Goal: Find specific page/section: Find specific page/section

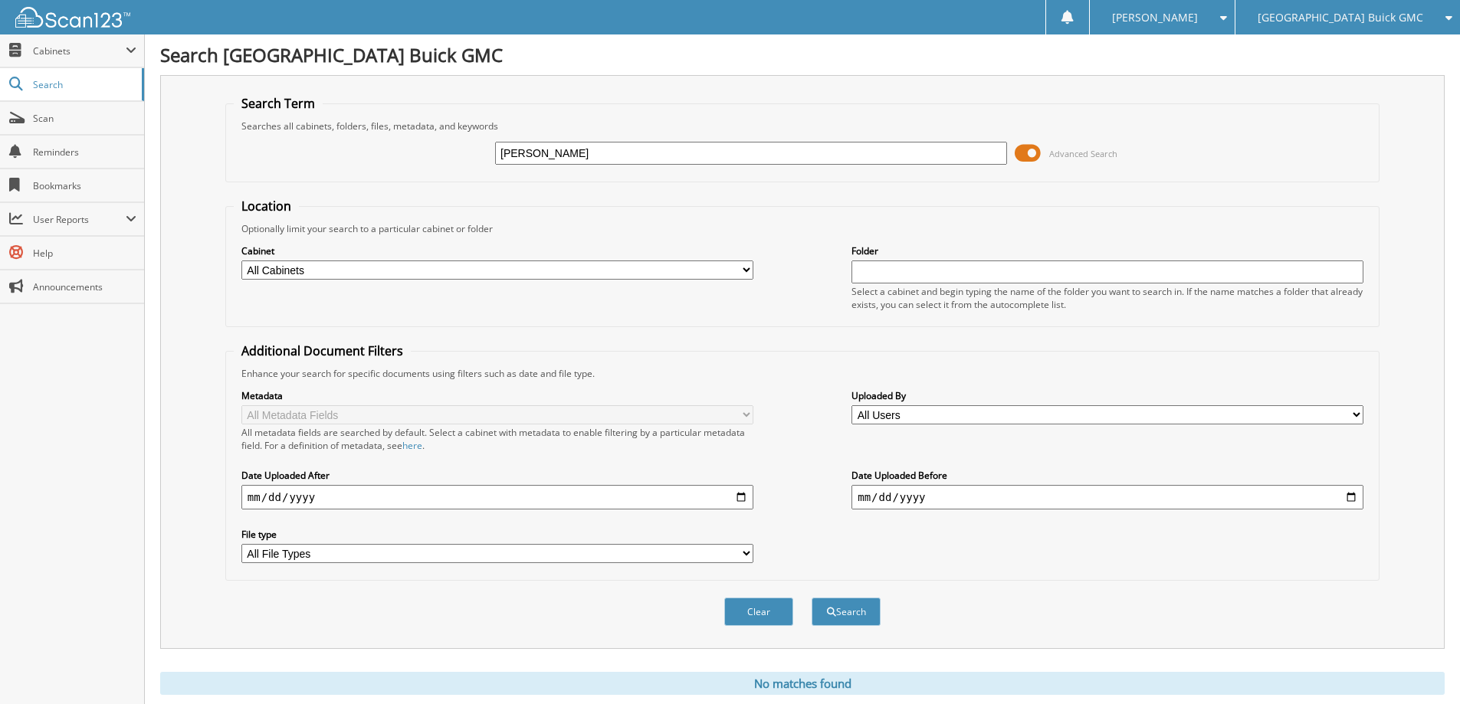
drag, startPoint x: 730, startPoint y: 160, endPoint x: 441, endPoint y: 153, distance: 288.2
click at [441, 153] on div "[PERSON_NAME] Advanced Search" at bounding box center [802, 153] width 1137 height 41
click at [860, 161] on input "MCLEAN CHAPIN" at bounding box center [751, 153] width 512 height 23
click at [860, 161] on input "MCLEAN C" at bounding box center [751, 153] width 512 height 23
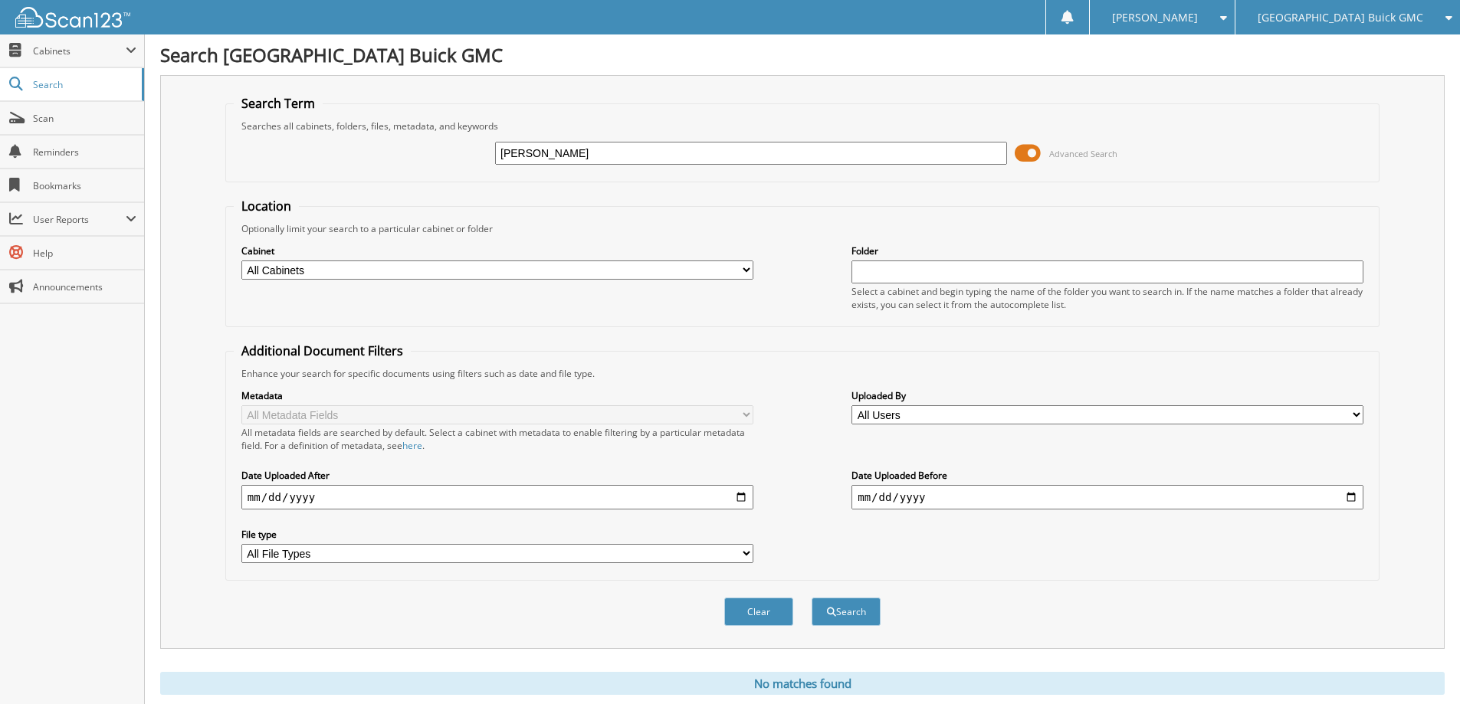
click at [860, 161] on input "MCLEAN C" at bounding box center [751, 153] width 512 height 23
type input "CD44276A"
click at [812, 598] on button "Search" at bounding box center [846, 612] width 69 height 28
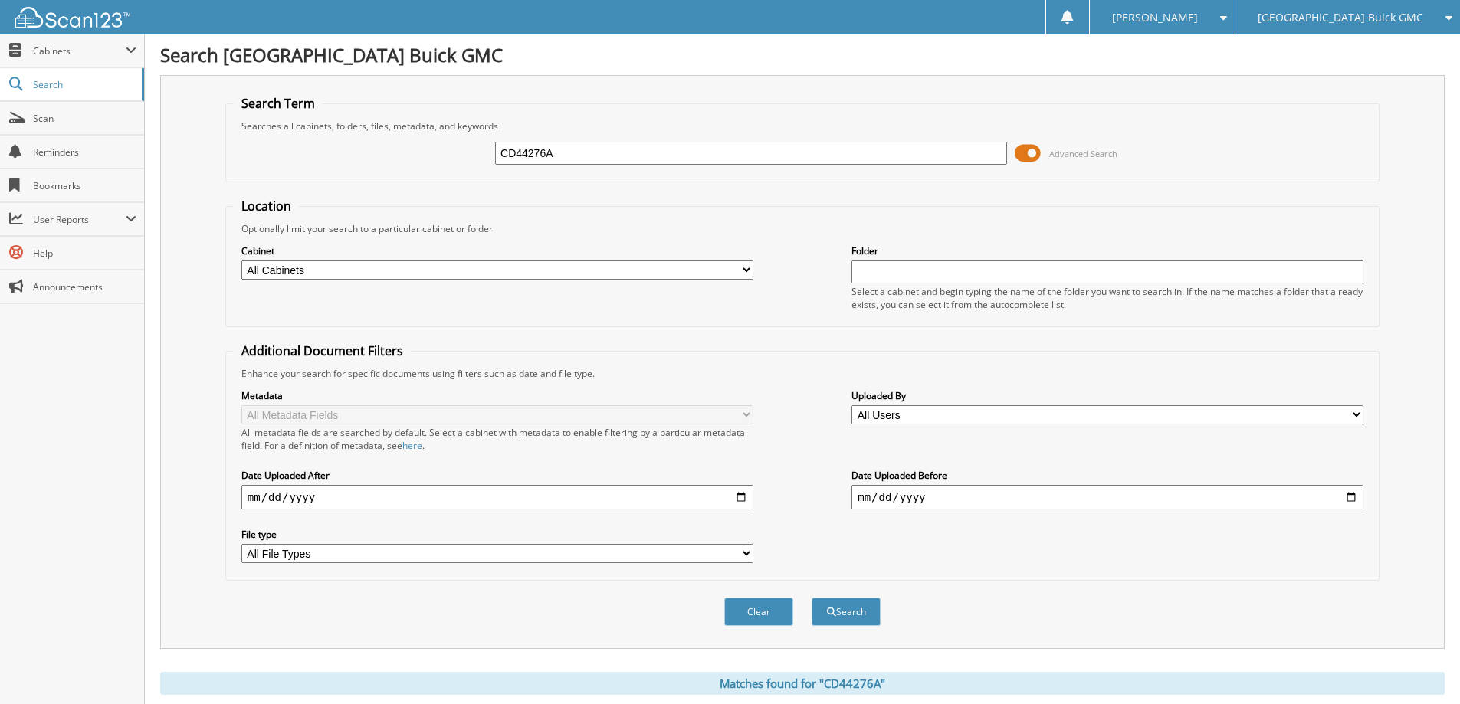
click at [863, 152] on input "CD44276A" at bounding box center [751, 153] width 512 height 23
click at [862, 156] on input "CD44276A" at bounding box center [751, 153] width 512 height 23
type input "CD288089"
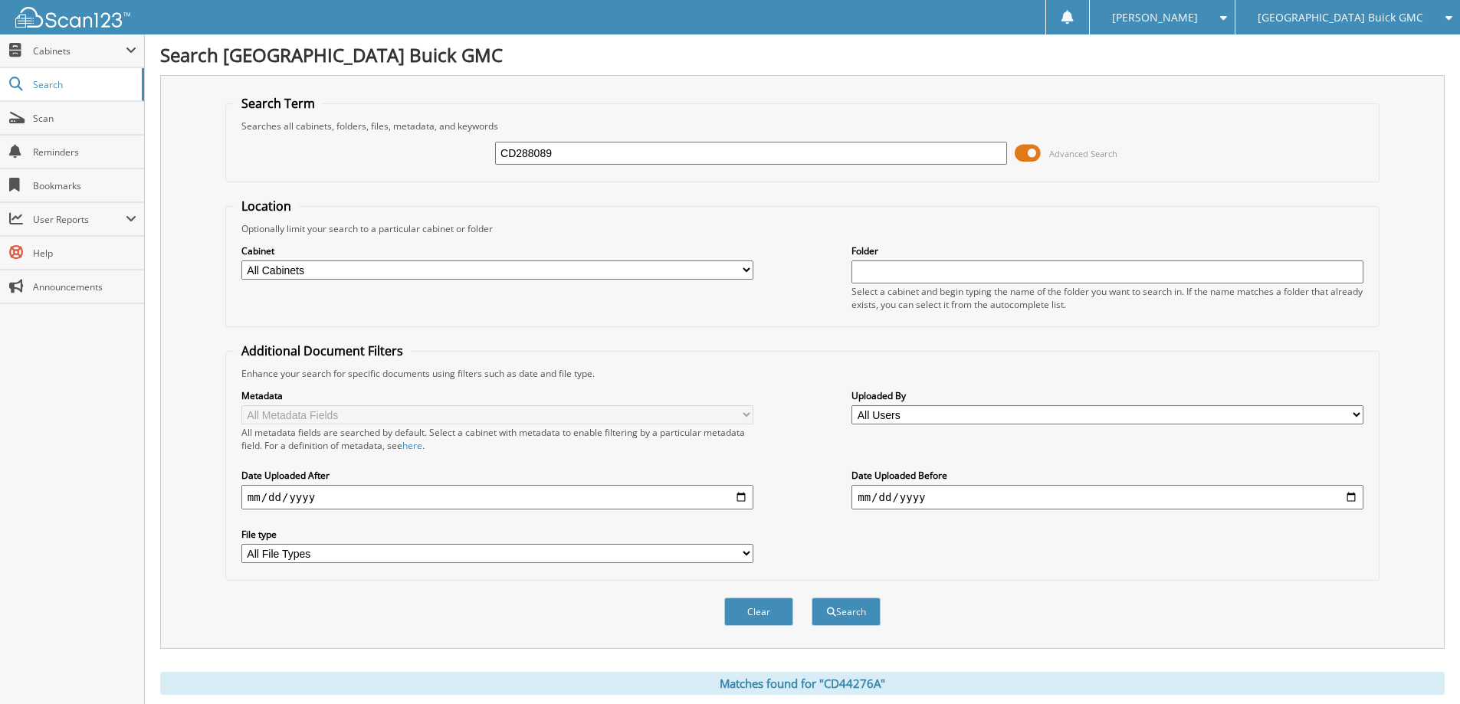
click at [812, 598] on button "Search" at bounding box center [846, 612] width 69 height 28
click at [724, 144] on input "CD288089" at bounding box center [751, 153] width 512 height 23
type input "FS44173A"
click at [812, 598] on button "Search" at bounding box center [846, 612] width 69 height 28
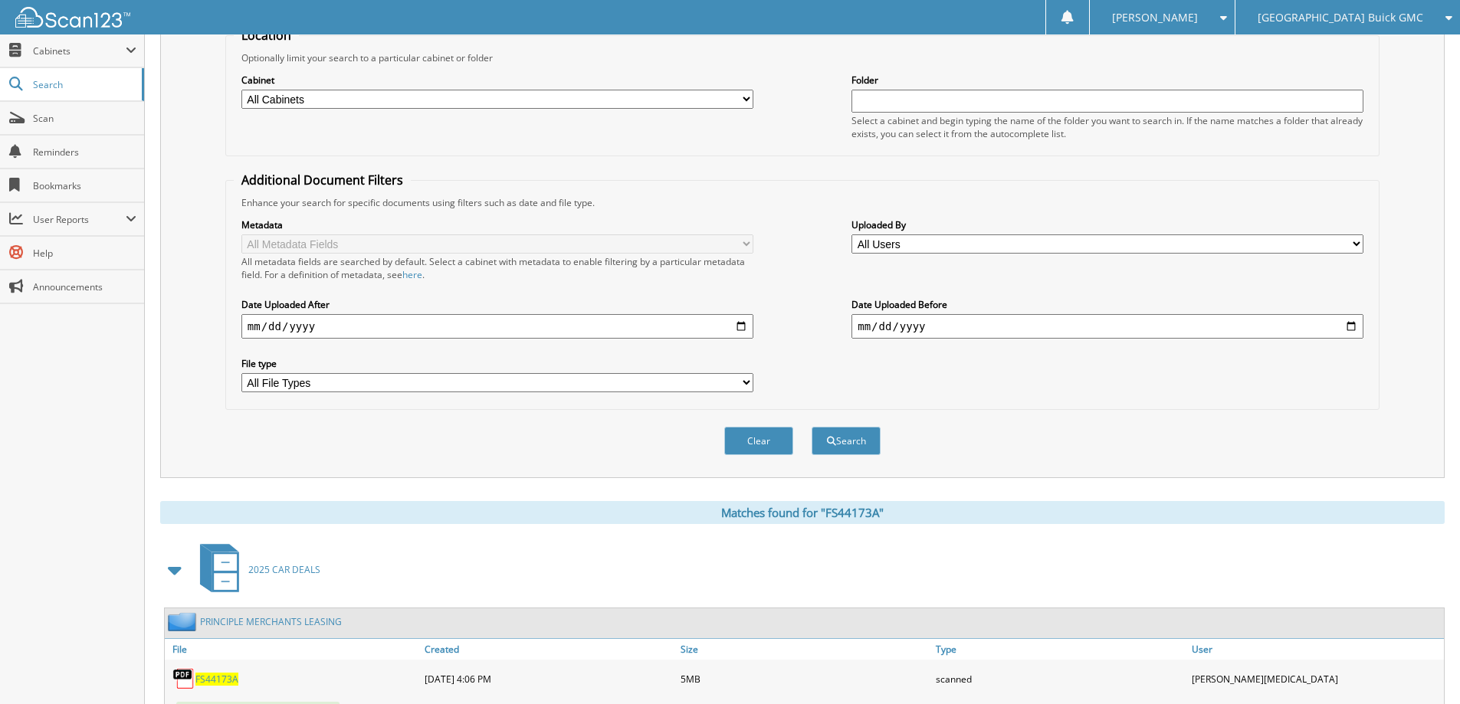
scroll to position [230, 0]
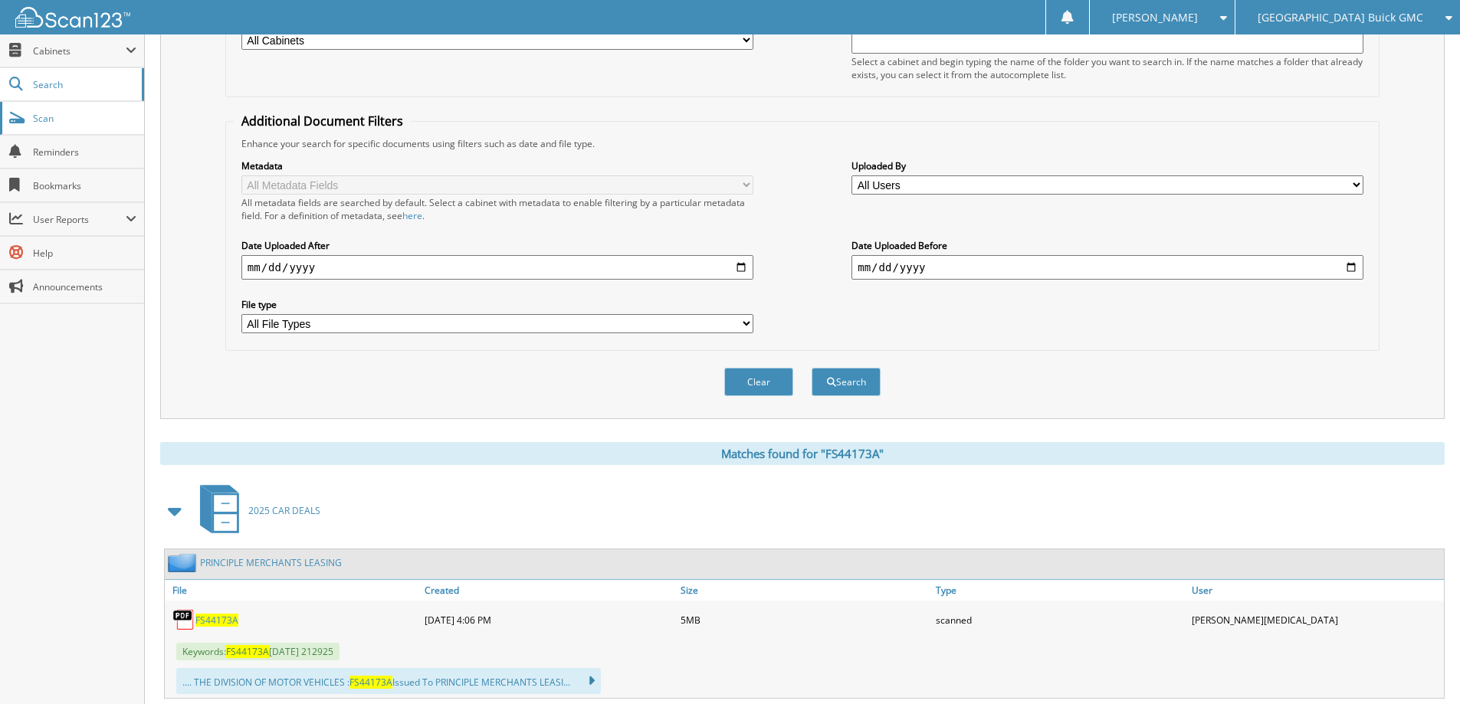
click at [41, 119] on span "Scan" at bounding box center [84, 118] width 103 height 13
